Goal: Submit feedback/report problem

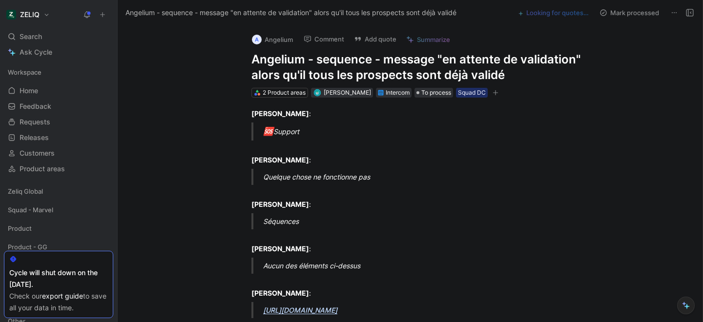
click at [284, 77] on h1 "Angelium - sequence - message "en attente de validation" alors qu'il tous les p…" at bounding box center [421, 67] width 338 height 31
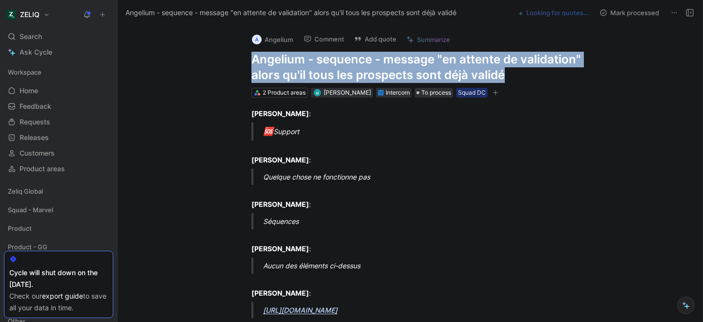
click at [284, 77] on h1 "Angelium - sequence - message "en attente de validation" alors qu'il tous les p…" at bounding box center [421, 67] width 338 height 31
copy h1 "Angelium - sequence - message "en attente de validation" alors qu'il tous les p…"
click at [365, 39] on button "Add quote" at bounding box center [375, 39] width 51 height 14
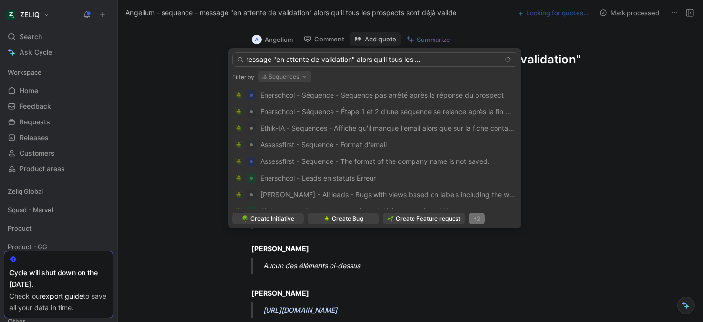
scroll to position [0, 70]
type input "Angelium - sequence - message "en attente de validation" alors qu'il tous les p…"
click at [353, 222] on body "ZELIQ Search ⌘ K Ask Cycle Workspace Home G then H Feedback G then F Requests G…" at bounding box center [351, 161] width 703 height 322
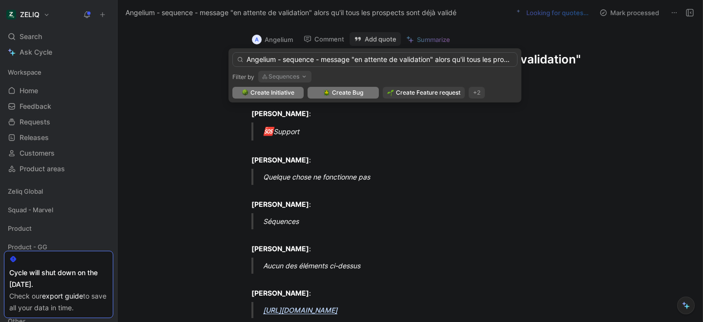
click at [349, 91] on span "Create Bug" at bounding box center [347, 93] width 31 height 10
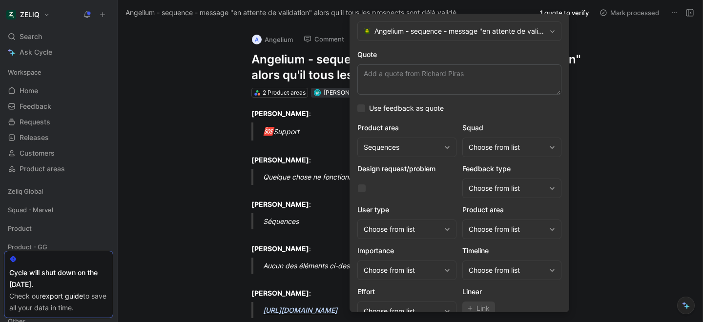
click at [514, 147] on div "Choose from list" at bounding box center [507, 148] width 77 height 12
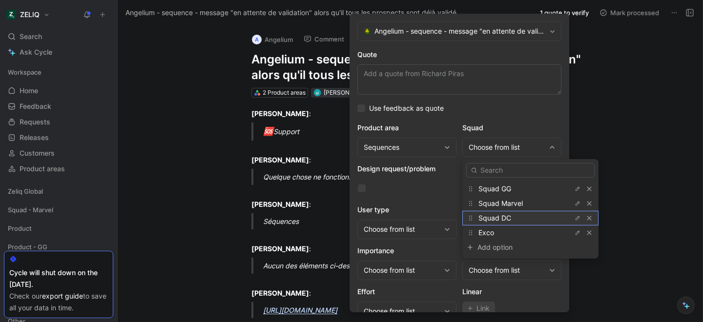
click at [498, 220] on span "Squad DC" at bounding box center [495, 218] width 33 height 8
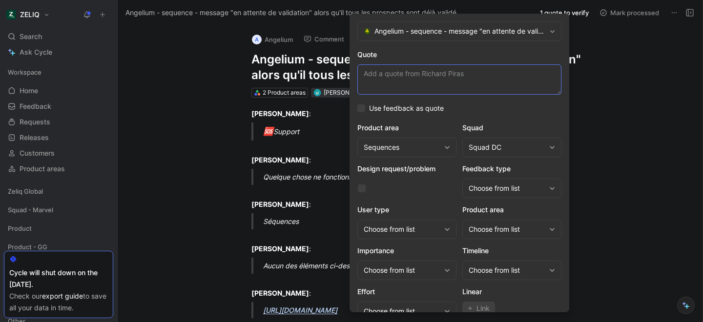
click at [435, 78] on textarea "Quote" at bounding box center [460, 79] width 204 height 30
paste textarea "au moment de sortir du paramétrage d'une séquence, un message indique de valide…"
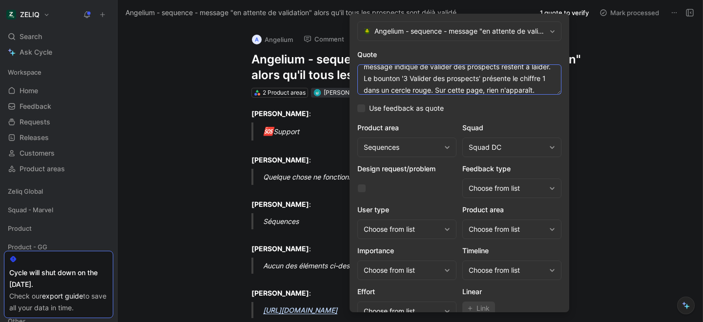
scroll to position [40, 0]
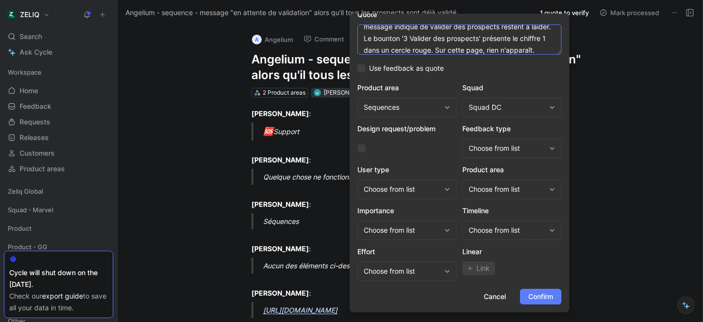
type textarea "au moment de sortir du paramétrage d'une séquence, un message indique de valide…"
click at [542, 303] on button "Confirm" at bounding box center [541, 297] width 42 height 16
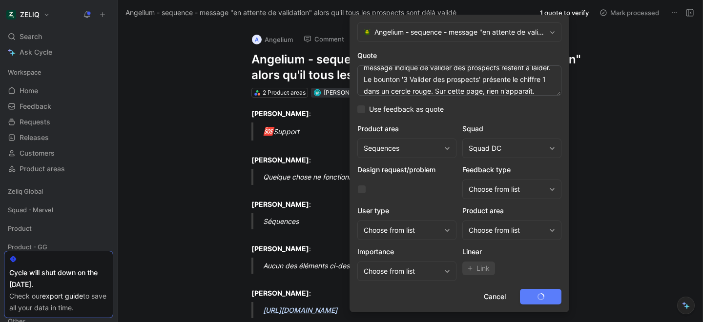
scroll to position [0, 0]
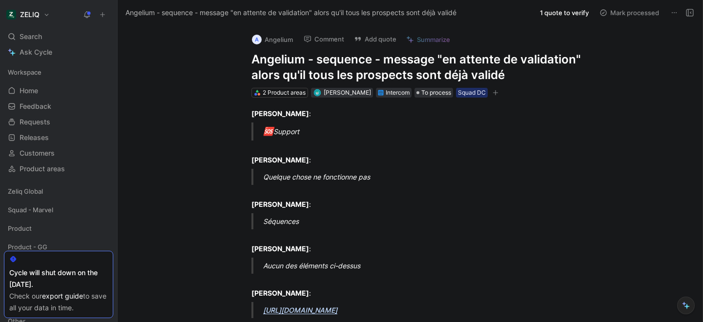
click at [309, 61] on h1 "Angelium - sequence - message "en attente de validation" alors qu'il tous les p…" at bounding box center [421, 67] width 338 height 31
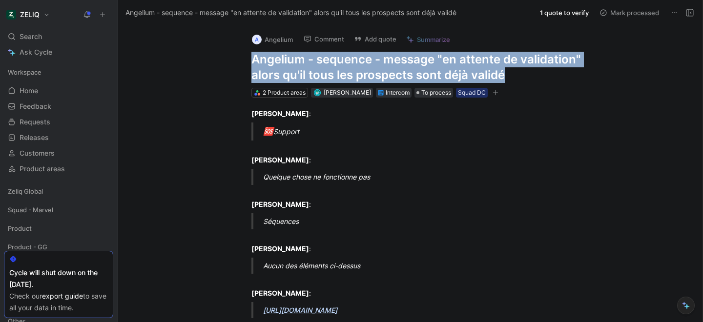
click at [309, 61] on h1 "Angelium - sequence - message "en attente de validation" alors qu'il tous les p…" at bounding box center [421, 67] width 338 height 31
copy h1 "Angelium - sequence - message "en attente de validation" alors qu'il tous les p…"
click at [378, 36] on button "Add quote" at bounding box center [375, 39] width 51 height 14
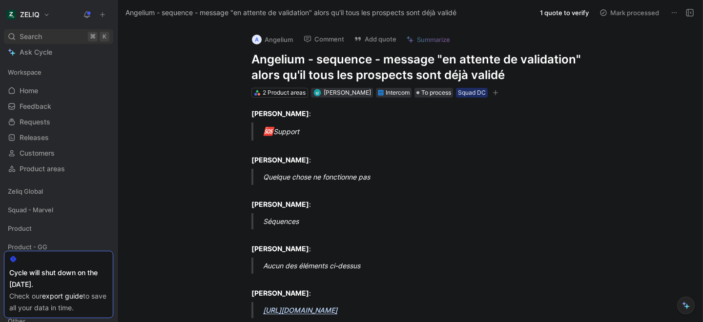
click at [54, 37] on div "Search ⌘ K" at bounding box center [58, 36] width 109 height 15
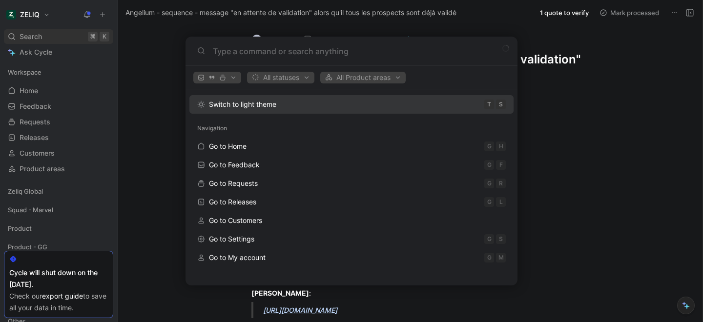
type input "Angelium - sequence - message "en attente de validation" alors qu'il tous les p…"
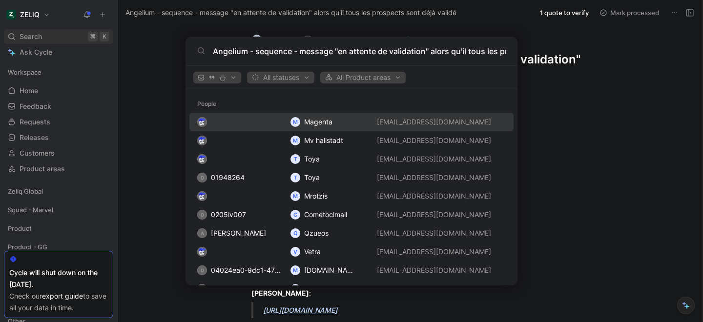
scroll to position [0, 93]
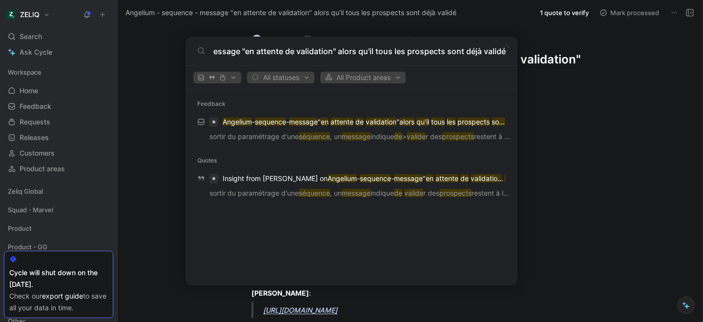
click at [298, 51] on input "Angelium - sequence - message "en attente de validation" alors qu'il tous les p…" at bounding box center [359, 51] width 293 height 12
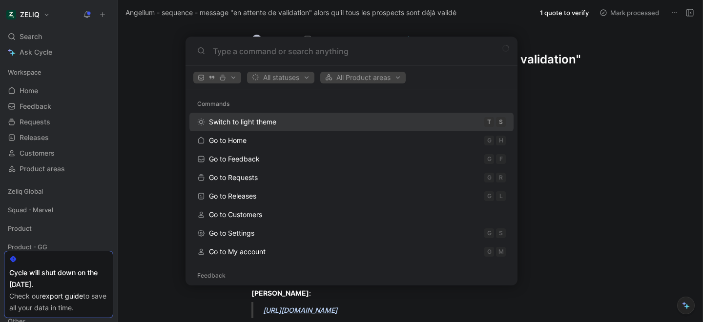
scroll to position [0, 0]
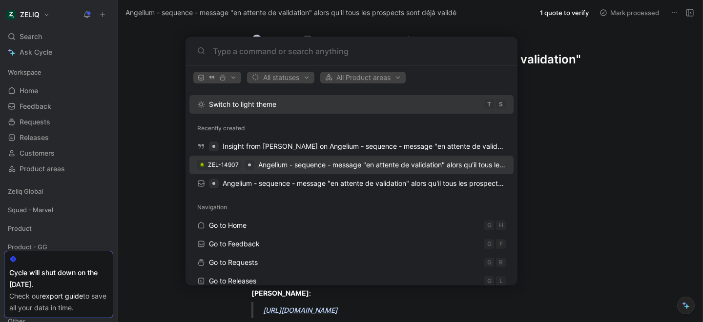
click at [316, 163] on span "Angelium - sequence - message "en attente de validation" alors qu'il tous les p…" at bounding box center [423, 165] width 331 height 8
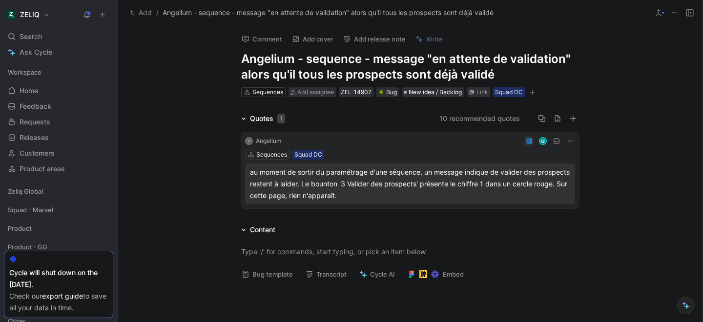
click at [270, 282] on div "Bug template Transcript Cycle AI Embed" at bounding box center [410, 278] width 375 height 20
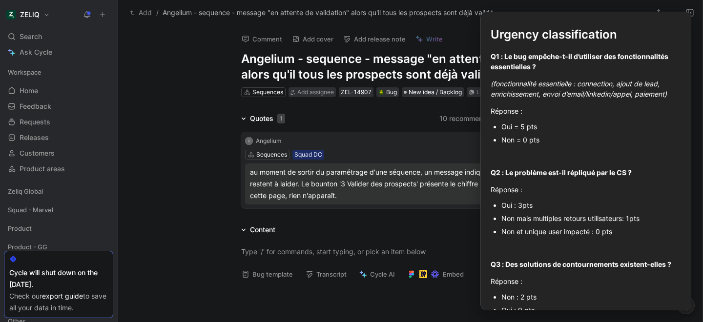
click at [268, 277] on button "Bug template" at bounding box center [267, 275] width 60 height 14
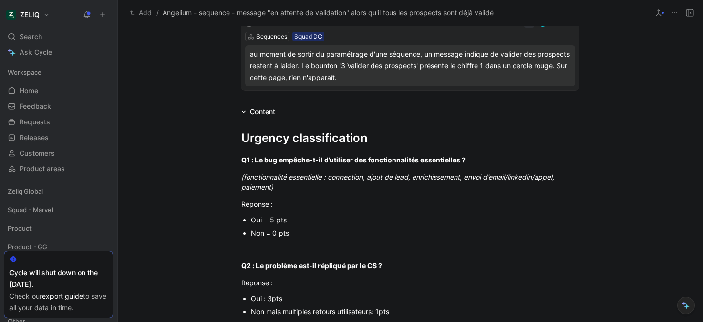
scroll to position [128, 0]
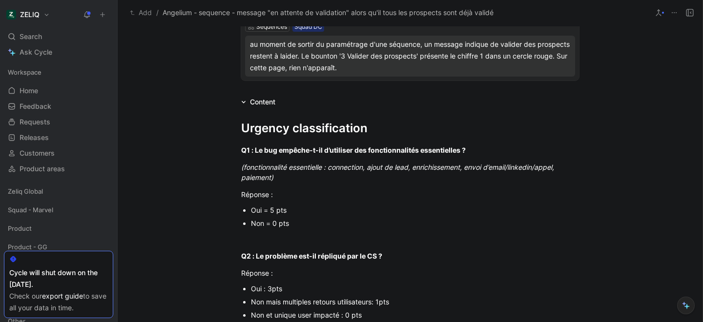
click at [266, 222] on div "Non = 0 pts" at bounding box center [415, 223] width 328 height 10
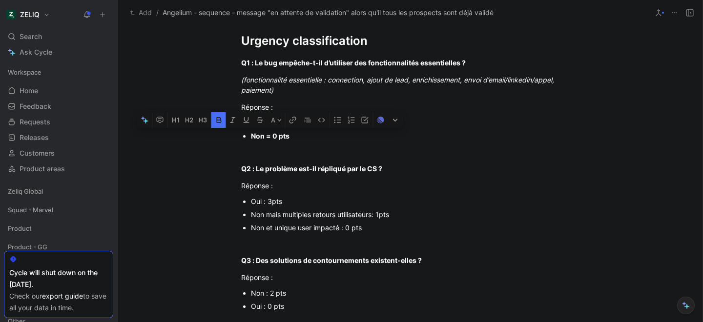
scroll to position [216, 0]
click at [271, 229] on div "Non et unique user impacté : 0 pts" at bounding box center [415, 227] width 328 height 10
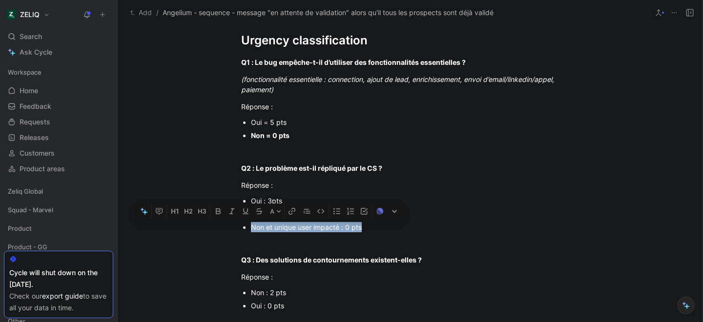
click at [271, 229] on div "Non et unique user impacté : 0 pts" at bounding box center [415, 227] width 328 height 10
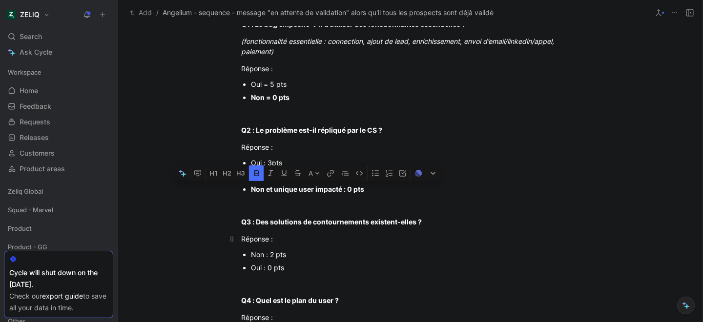
scroll to position [254, 0]
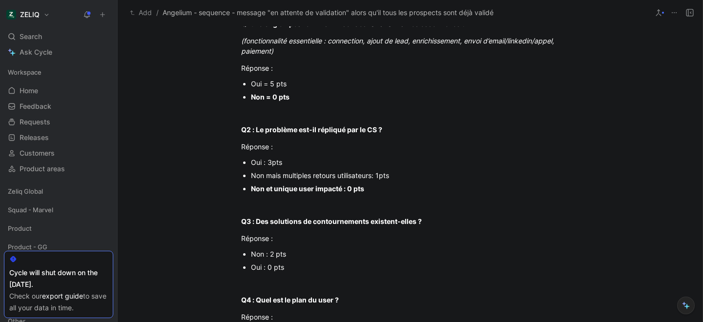
click at [266, 257] on div "Non : 2 pts" at bounding box center [415, 254] width 328 height 10
click at [270, 270] on div "Oui : 0 pts" at bounding box center [415, 267] width 328 height 10
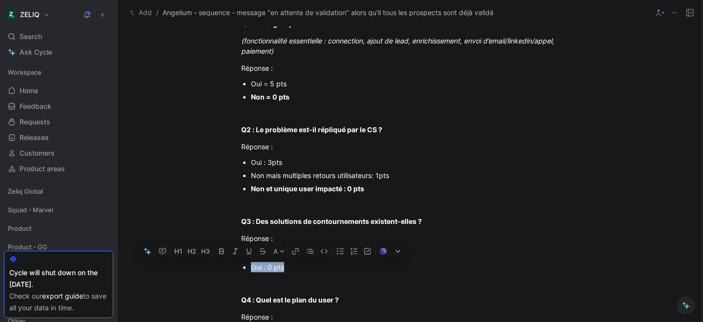
click at [270, 270] on div "Oui : 0 pts" at bounding box center [415, 267] width 328 height 10
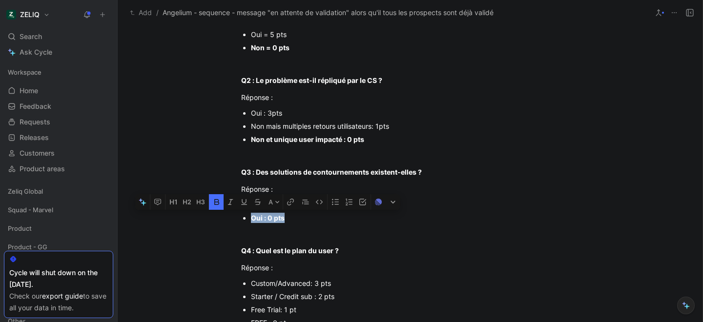
scroll to position [318, 0]
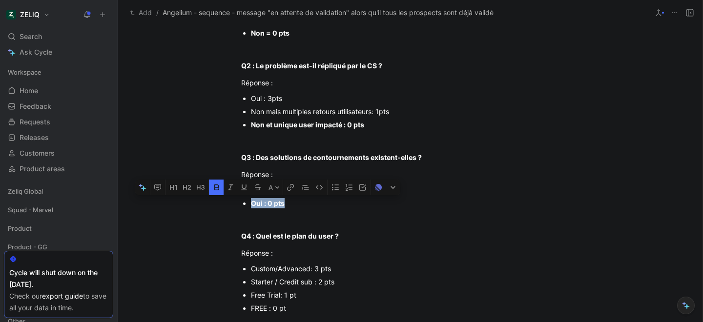
click at [309, 285] on div "Starter / Credit sub : 2 pts" at bounding box center [415, 282] width 328 height 10
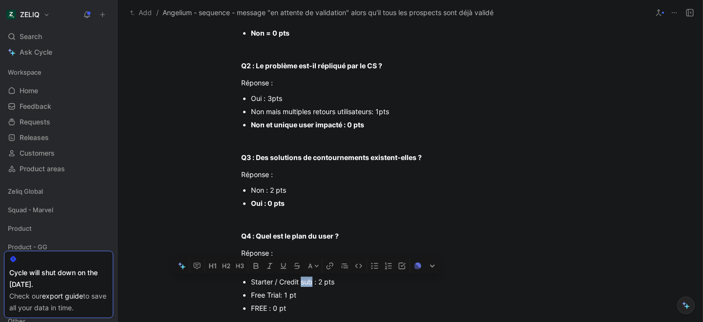
click at [309, 285] on div "Starter / Credit sub : 2 pts" at bounding box center [415, 282] width 328 height 10
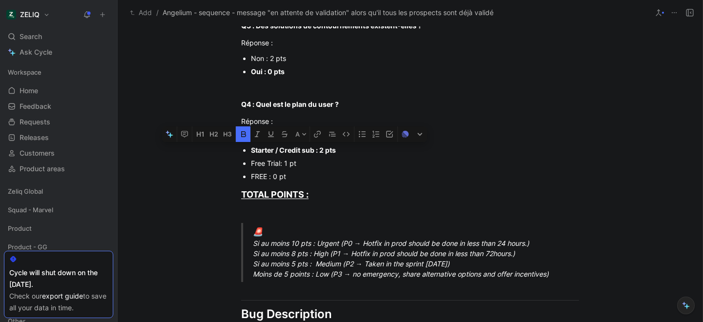
scroll to position [453, 0]
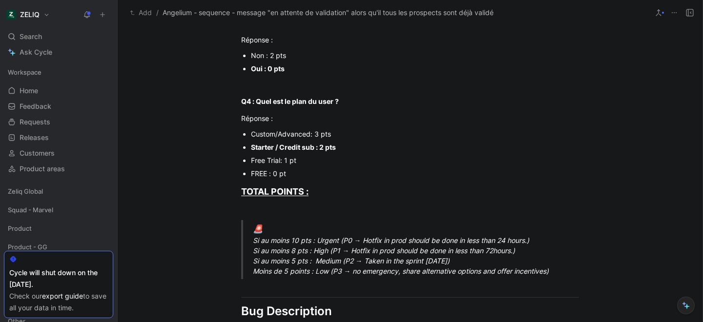
click at [303, 272] on div "🚨 Si au moins 10 pts : Urgent (P0 → Hotfix in prod should be done in less than …" at bounding box center [422, 250] width 338 height 54
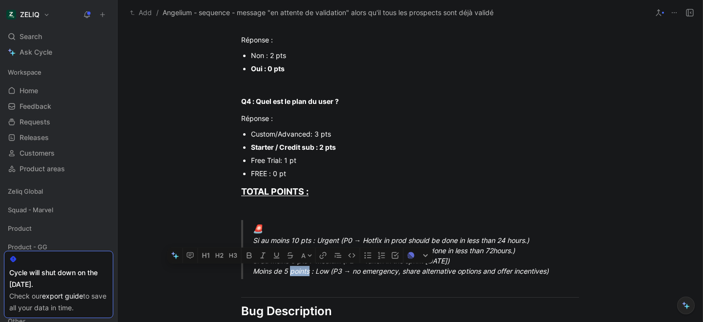
click at [303, 272] on div "🚨 Si au moins 10 pts : Urgent (P0 → Hotfix in prod should be done in less than …" at bounding box center [422, 250] width 338 height 54
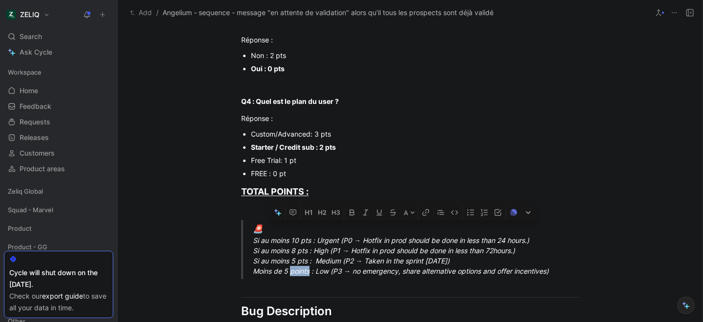
click at [303, 272] on div "🚨 Si au moins 10 pts : Urgent (P0 → Hotfix in prod should be done in less than …" at bounding box center [422, 250] width 338 height 54
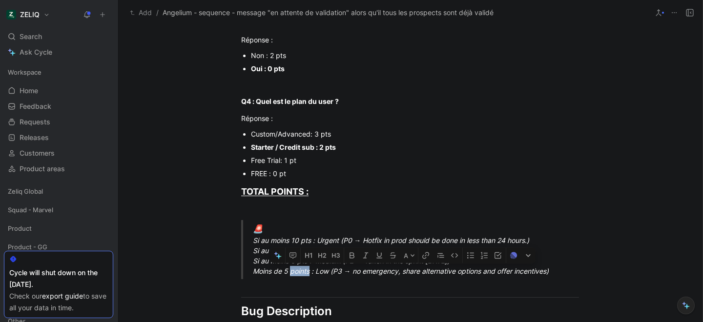
drag, startPoint x: 254, startPoint y: 271, endPoint x: 551, endPoint y: 275, distance: 297.5
click at [551, 275] on div "🚨 Si au moins 10 pts : Urgent (P0 → Hotfix in prod should be done in less than …" at bounding box center [422, 250] width 338 height 54
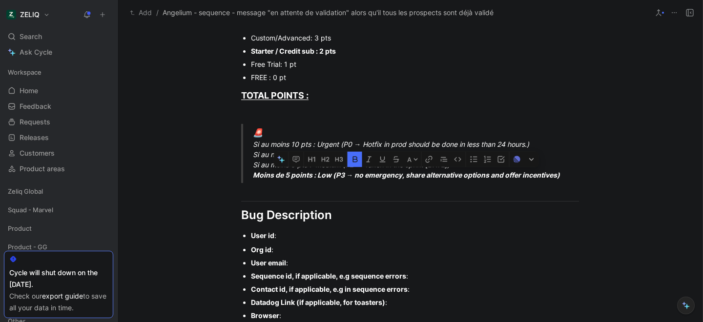
scroll to position [578, 0]
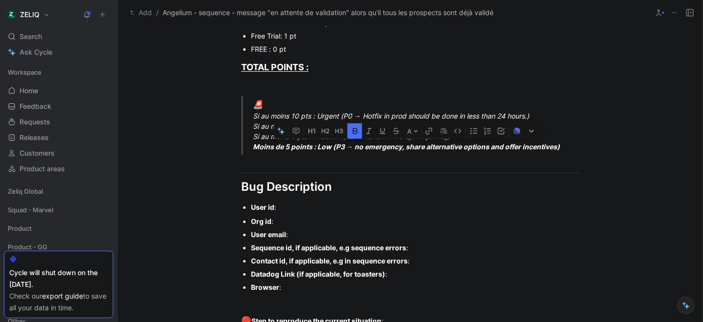
click at [321, 209] on div "User id :" at bounding box center [415, 207] width 328 height 10
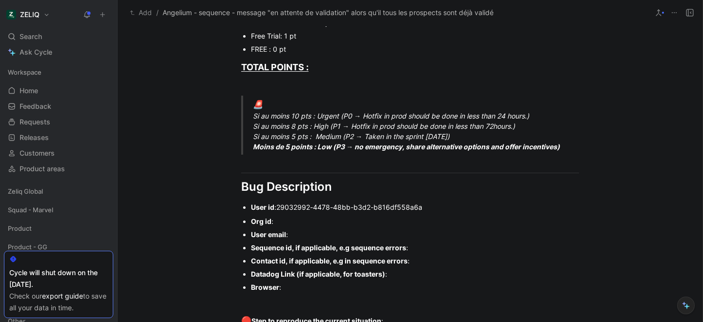
click at [289, 217] on div "Org id :" at bounding box center [415, 221] width 328 height 10
click at [293, 234] on div "User email :" at bounding box center [415, 235] width 328 height 10
click at [301, 237] on div "User email :" at bounding box center [415, 235] width 328 height 10
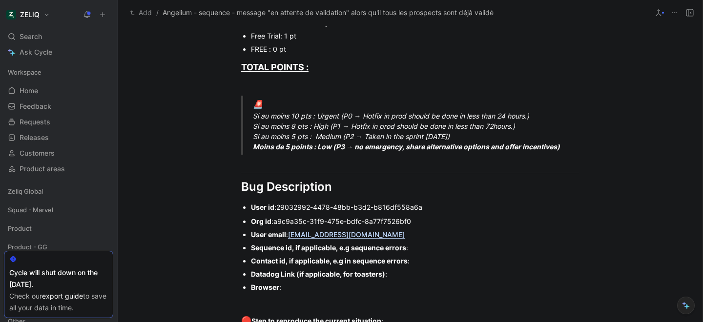
click at [425, 250] on div "Sequence id, if applicable, e.g sequence errors :" at bounding box center [415, 248] width 328 height 10
paste div
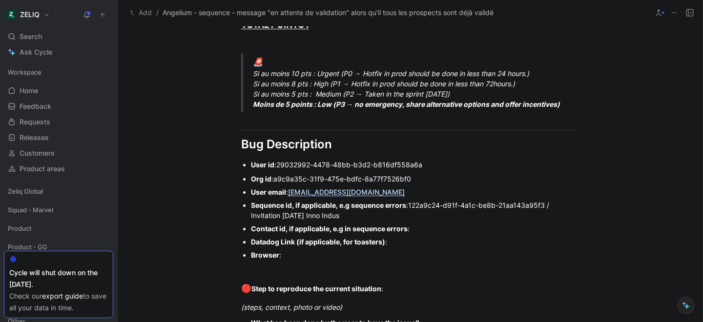
scroll to position [622, 0]
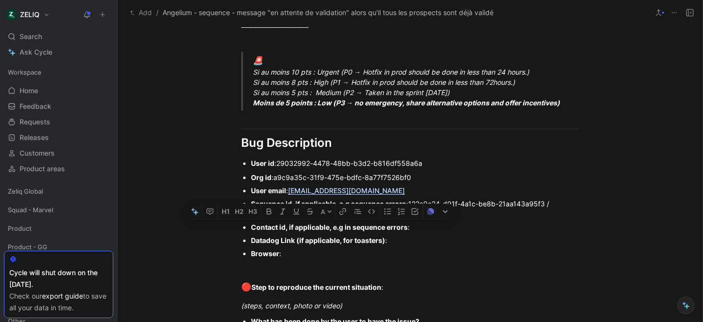
drag, startPoint x: 403, startPoint y: 242, endPoint x: 238, endPoint y: 231, distance: 165.0
click at [238, 231] on ul "Org id : a9c9a35c-31f9-475e-bdfc-8a77f7526bf0 User email : rpi@angelium.eu Sequ…" at bounding box center [410, 215] width 375 height 89
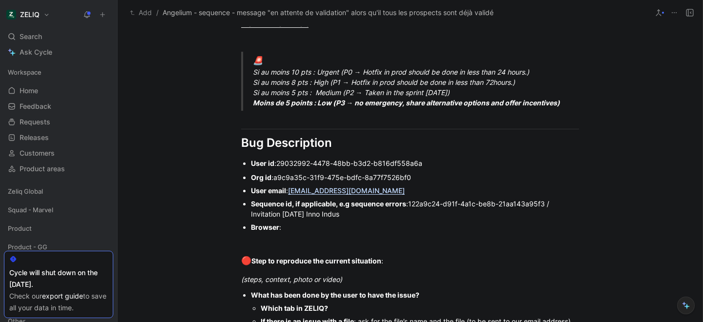
click at [324, 226] on div "Browser :" at bounding box center [415, 227] width 328 height 10
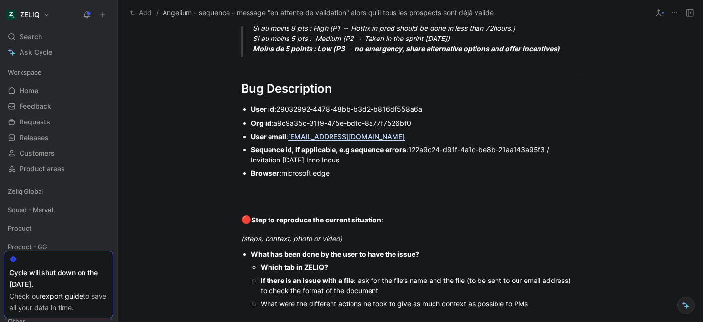
scroll to position [677, 0]
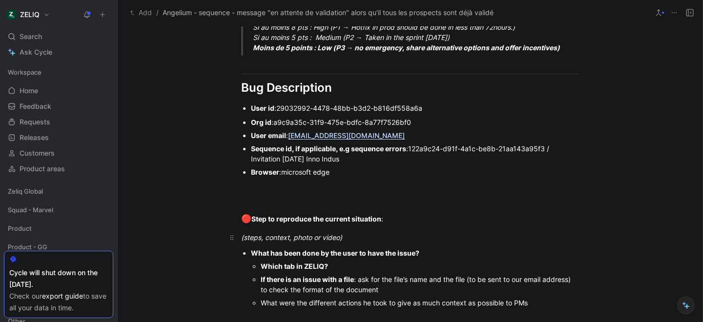
click at [358, 235] on div "(steps, context, photo or video)" at bounding box center [410, 237] width 338 height 10
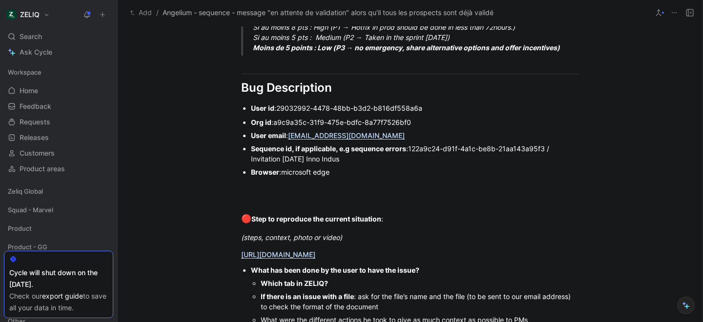
click at [340, 282] on div "Which tab in ZELIQ?" at bounding box center [420, 283] width 318 height 10
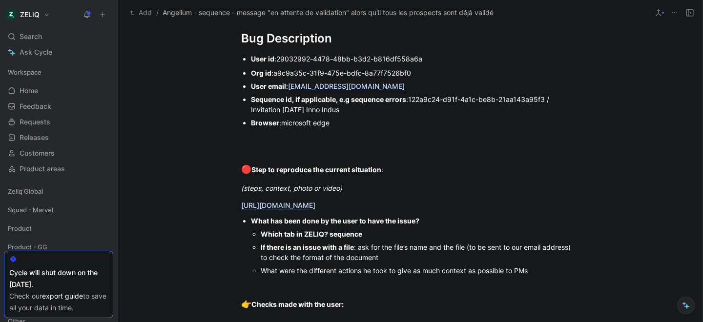
scroll to position [740, 0]
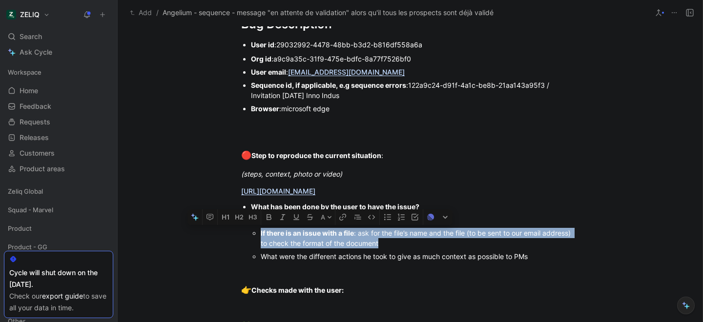
drag, startPoint x: 247, startPoint y: 231, endPoint x: 400, endPoint y: 241, distance: 153.2
click at [400, 241] on ul "What has been done by the user to have the issue? Which tab in ZELIQ? sequence …" at bounding box center [410, 231] width 375 height 63
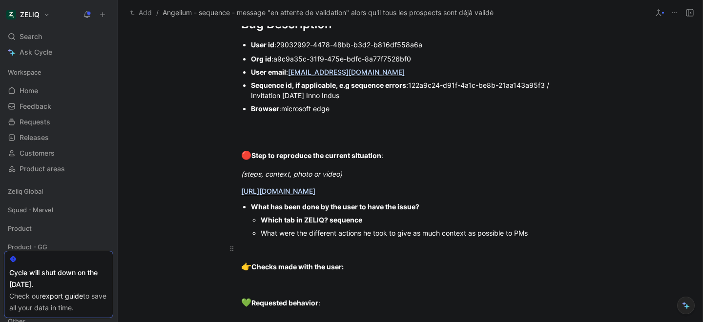
click at [322, 251] on div at bounding box center [410, 249] width 338 height 10
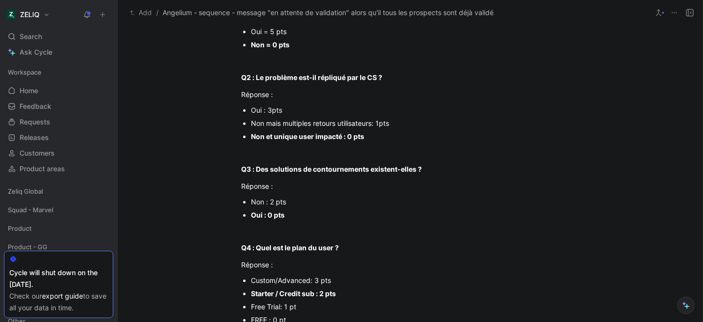
scroll to position [0, 0]
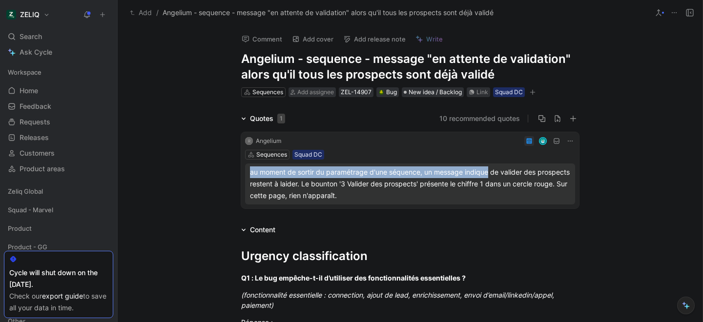
drag, startPoint x: 250, startPoint y: 172, endPoint x: 490, endPoint y: 173, distance: 240.8
click at [490, 173] on div "au moment de sortir du paramétrage d'une séquence, un message indique de valide…" at bounding box center [410, 184] width 330 height 41
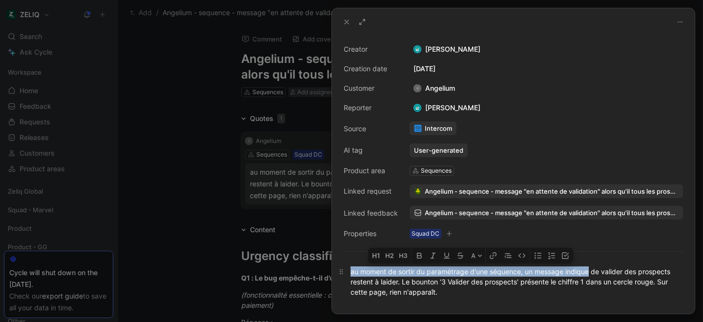
drag, startPoint x: 351, startPoint y: 274, endPoint x: 589, endPoint y: 274, distance: 237.9
click at [589, 274] on div "au moment de sortir du paramétrage d'une séquence, un message indique de valide…" at bounding box center [514, 282] width 326 height 31
copy div "au moment de sortir du paramétrage d'une séquence, un message indique"
click at [248, 223] on div at bounding box center [351, 161] width 703 height 322
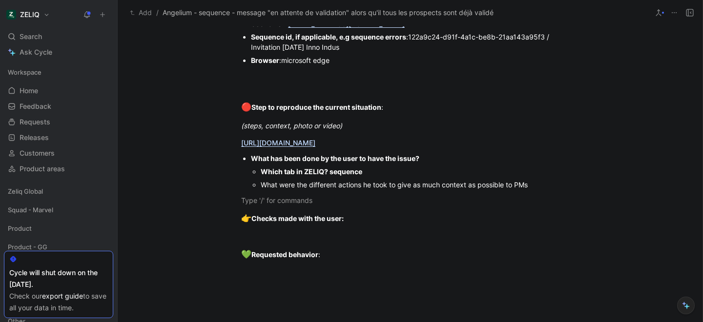
scroll to position [710, 0]
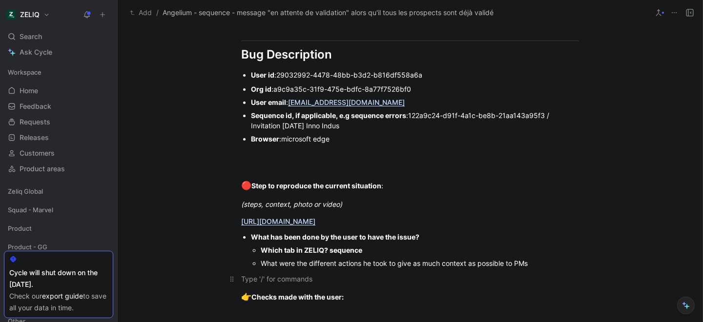
click at [271, 283] on div at bounding box center [410, 279] width 338 height 10
click at [245, 278] on div "au moment de sortir du paramétrage d'une séquence, un message indique" at bounding box center [410, 279] width 338 height 10
click at [496, 280] on div "Au moment de sortir du paramétrage d'une séquence, un message indique" at bounding box center [410, 279] width 338 height 10
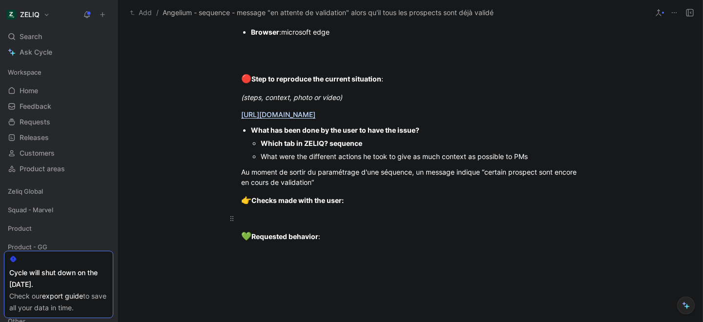
scroll to position [819, 0]
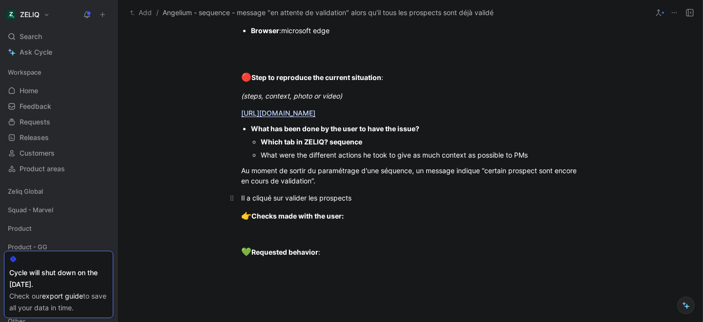
click at [286, 200] on div "Il a cliqué sur valider les prospects" at bounding box center [410, 198] width 338 height 10
click at [355, 200] on div "Il a cliqué sur “valider les prospects" at bounding box center [410, 198] width 338 height 10
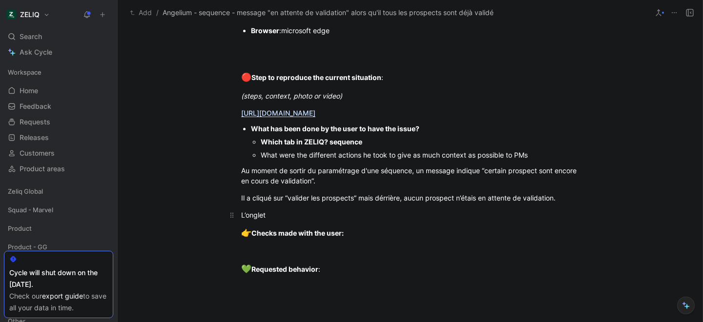
click at [370, 216] on div "L’onglet" at bounding box center [410, 215] width 338 height 10
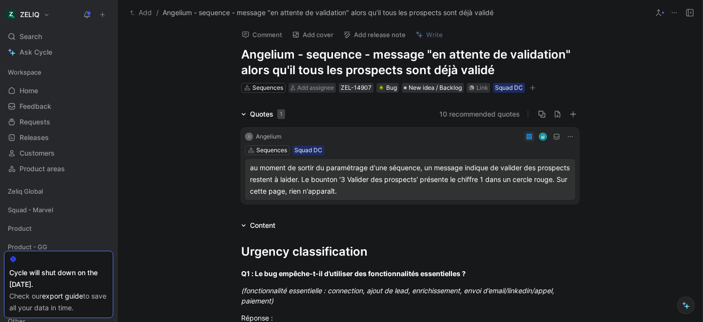
scroll to position [0, 0]
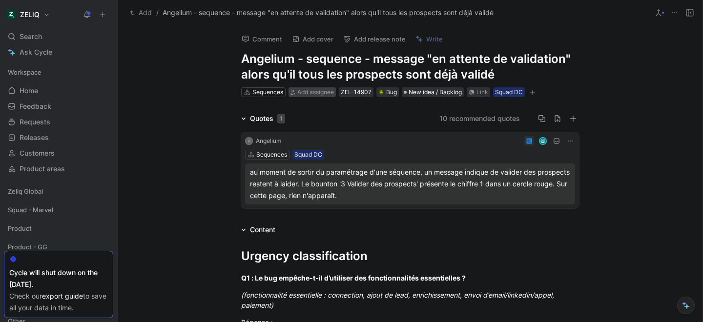
click at [312, 94] on span "Add assignee" at bounding box center [315, 91] width 37 height 7
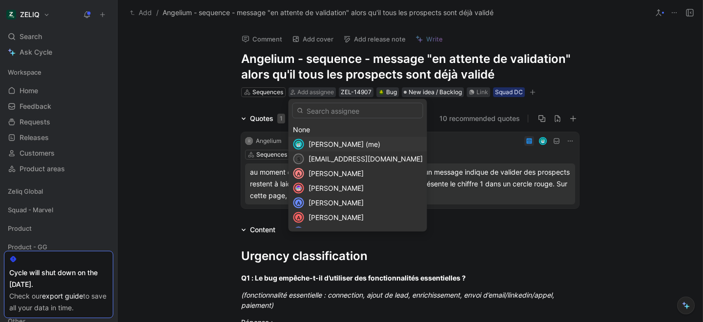
click at [319, 147] on span "Lucas Damoiseau (me)" at bounding box center [345, 144] width 72 height 8
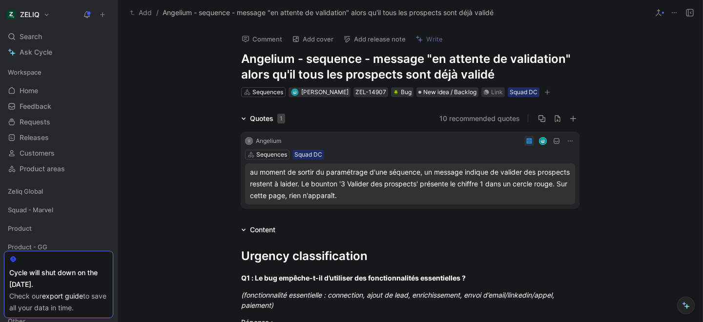
click at [548, 94] on icon "button" at bounding box center [548, 92] width 6 height 6
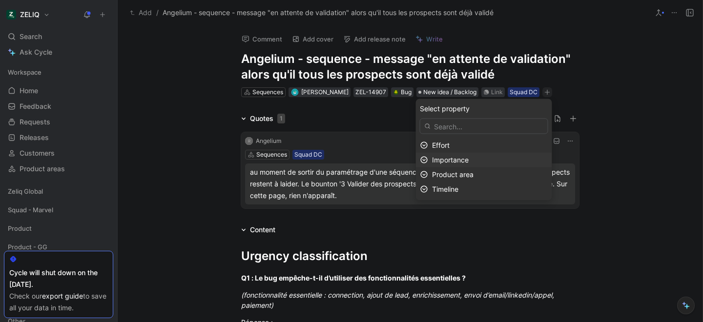
click at [459, 158] on span "Importance" at bounding box center [450, 160] width 37 height 8
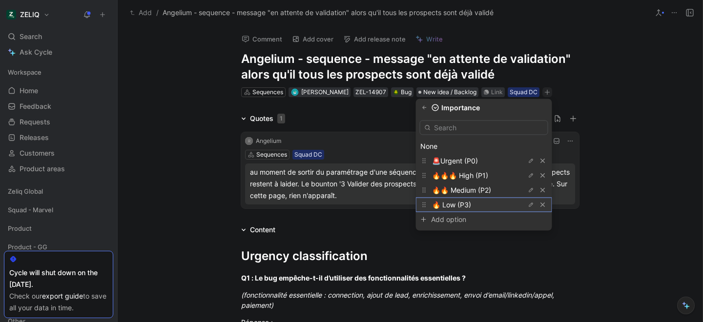
click at [486, 203] on div "🔥 Low (P3)" at bounding box center [468, 205] width 73 height 12
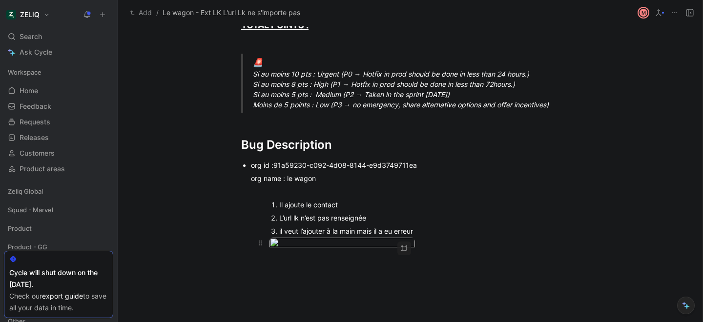
scroll to position [629, 0]
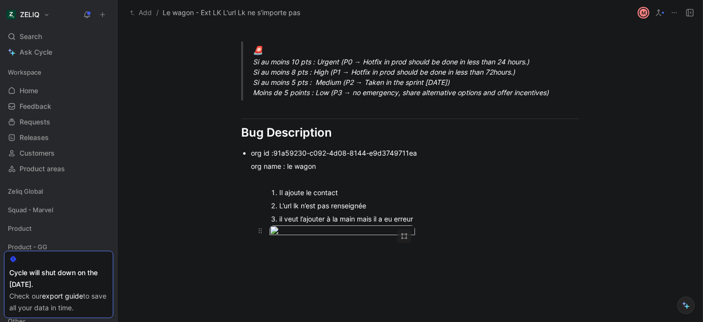
click at [338, 252] on body "ZELIQ Search ⌘ K Ask Cycle Workspace Home G then H Feedback G then F Requests G…" at bounding box center [351, 161] width 703 height 322
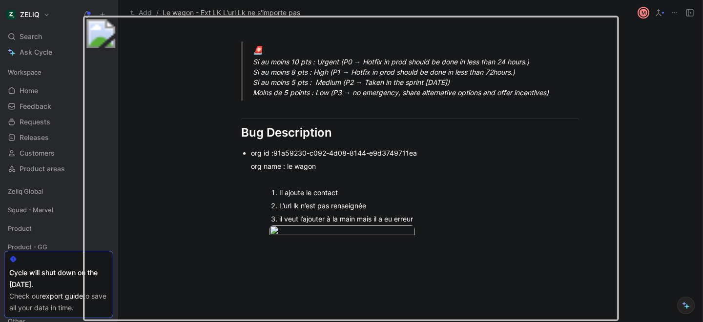
click at [41, 322] on div at bounding box center [351, 322] width 703 height 0
